Goal: Complete application form

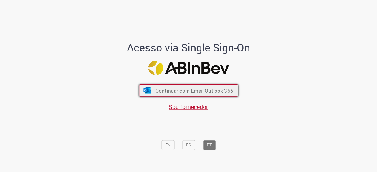
click at [183, 91] on span "Continuar com Email Outlook 365" at bounding box center [194, 90] width 78 height 7
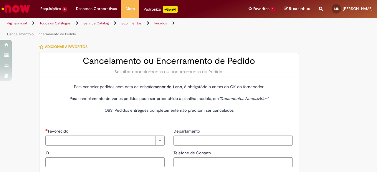
type input "**********"
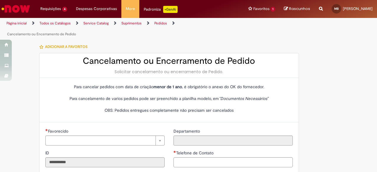
type input "**********"
